Goal: Information Seeking & Learning: Learn about a topic

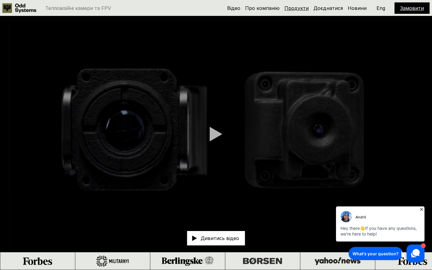
click at [299, 9] on link "Продукти" at bounding box center [297, 8] width 24 height 6
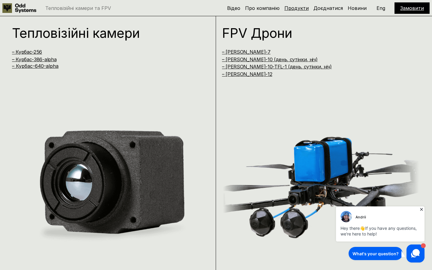
scroll to position [540, 0]
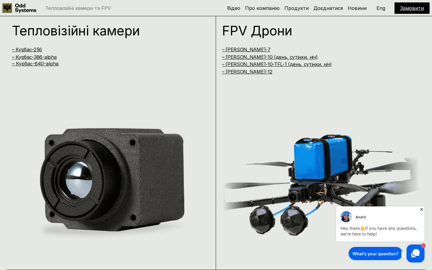
click at [423, 208] on icon at bounding box center [421, 209] width 3 height 3
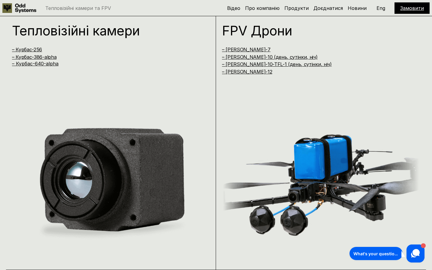
scroll to position [542, 0]
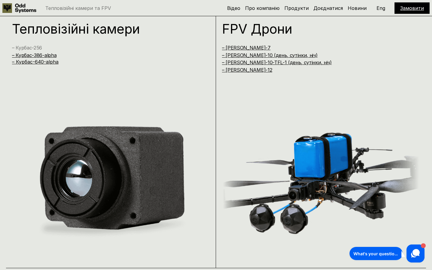
click at [31, 47] on link "– Курбас-256" at bounding box center [27, 48] width 30 height 6
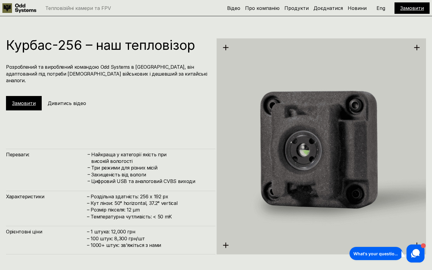
scroll to position [811, 0]
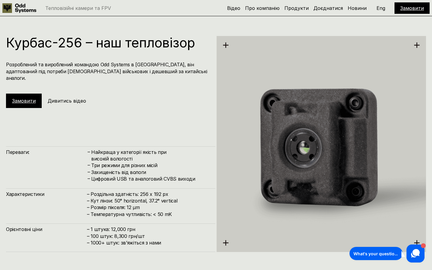
scroll to position [540, 0]
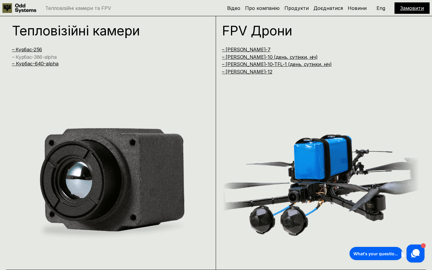
click at [28, 56] on link "– Курбас-386-alpha" at bounding box center [34, 57] width 44 height 6
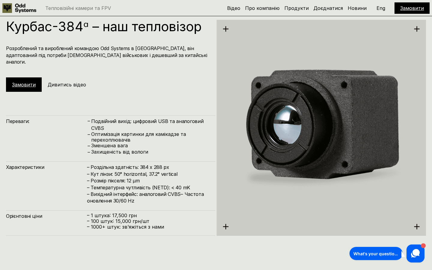
scroll to position [1097, 0]
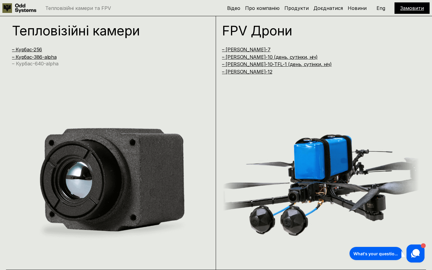
click at [32, 62] on link "– Курбас-640-alpha" at bounding box center [35, 64] width 47 height 6
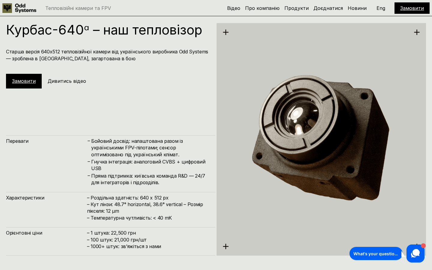
scroll to position [1351, 0]
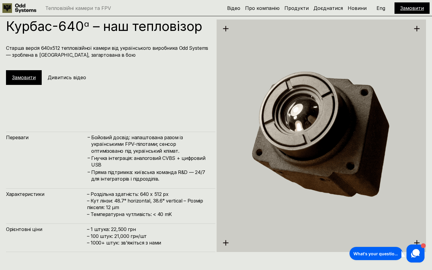
scroll to position [540, 0]
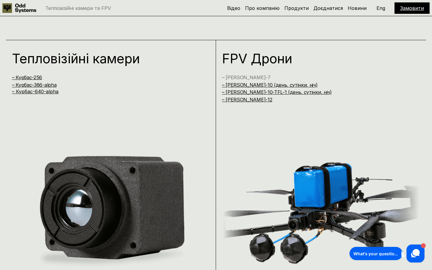
click at [231, 77] on link "– [PERSON_NAME]-7" at bounding box center [246, 77] width 49 height 6
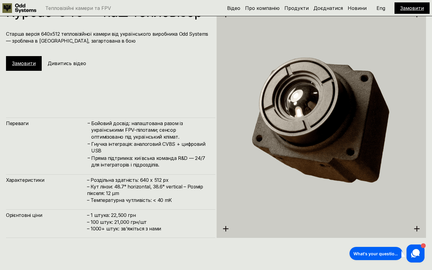
scroll to position [1621, 0]
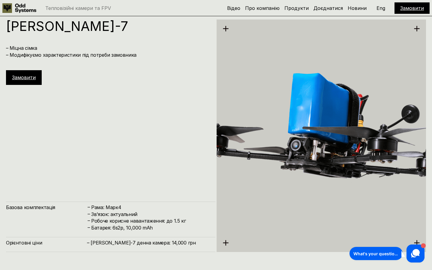
scroll to position [540, 0]
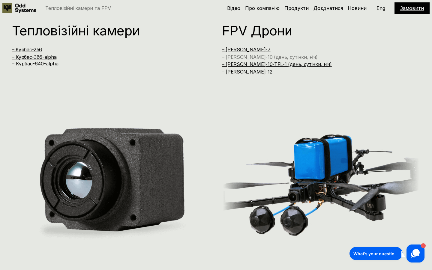
click at [235, 56] on link "– [PERSON_NAME]-10 (день, сутінки, ніч)" at bounding box center [270, 57] width 96 height 6
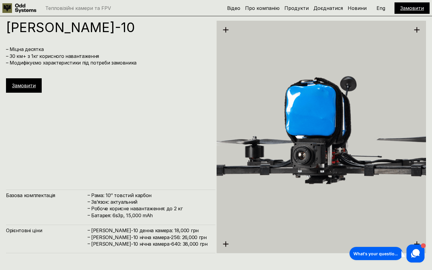
scroll to position [1891, 0]
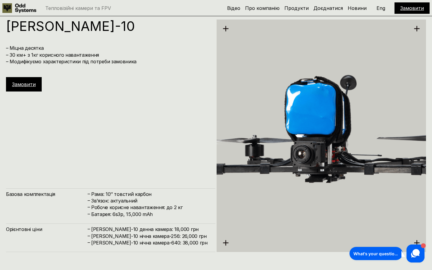
scroll to position [540, 0]
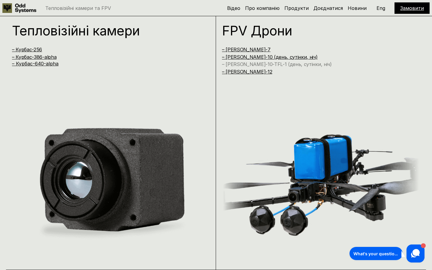
click at [234, 63] on link "– [PERSON_NAME]-10-TFL-1 (день, сутінки, ніч)" at bounding box center [277, 64] width 110 height 6
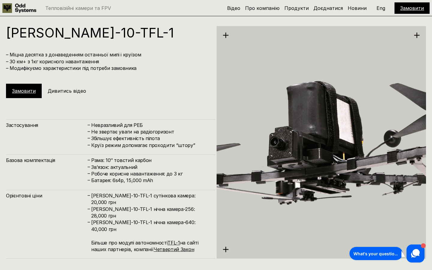
scroll to position [2161, 0]
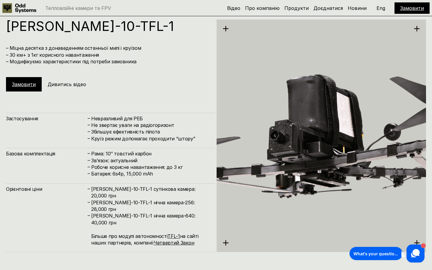
scroll to position [540, 0]
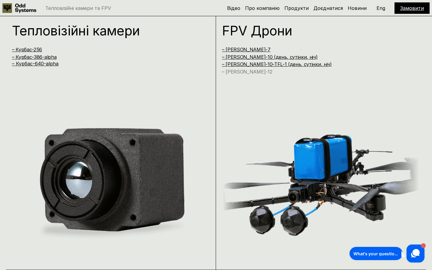
click at [231, 71] on link "– [PERSON_NAME]-12" at bounding box center [247, 72] width 50 height 6
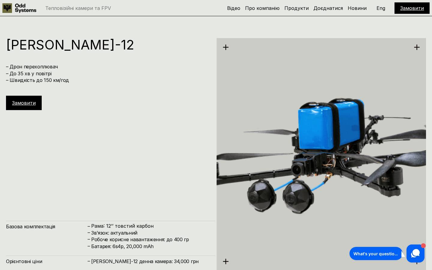
scroll to position [2432, 0]
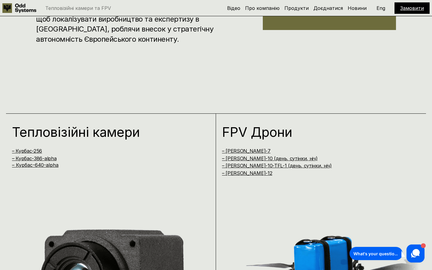
scroll to position [434, 0]
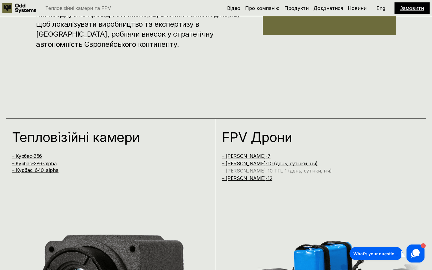
click at [256, 171] on link "– [PERSON_NAME]-10-TFL-1 (день, сутінки, ніч)" at bounding box center [277, 171] width 110 height 6
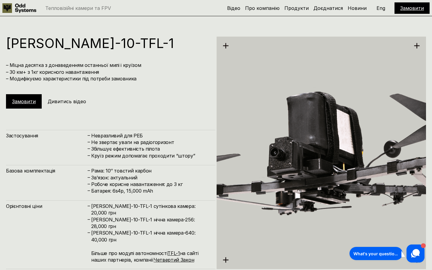
scroll to position [2161, 0]
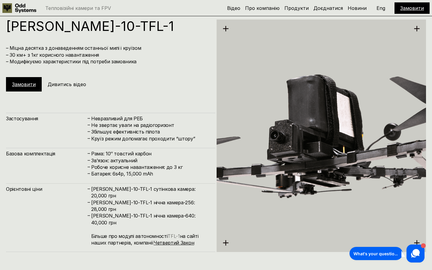
click at [173, 234] on link "TFL-1" at bounding box center [174, 236] width 12 height 6
